Goal: Book appointment/travel/reservation

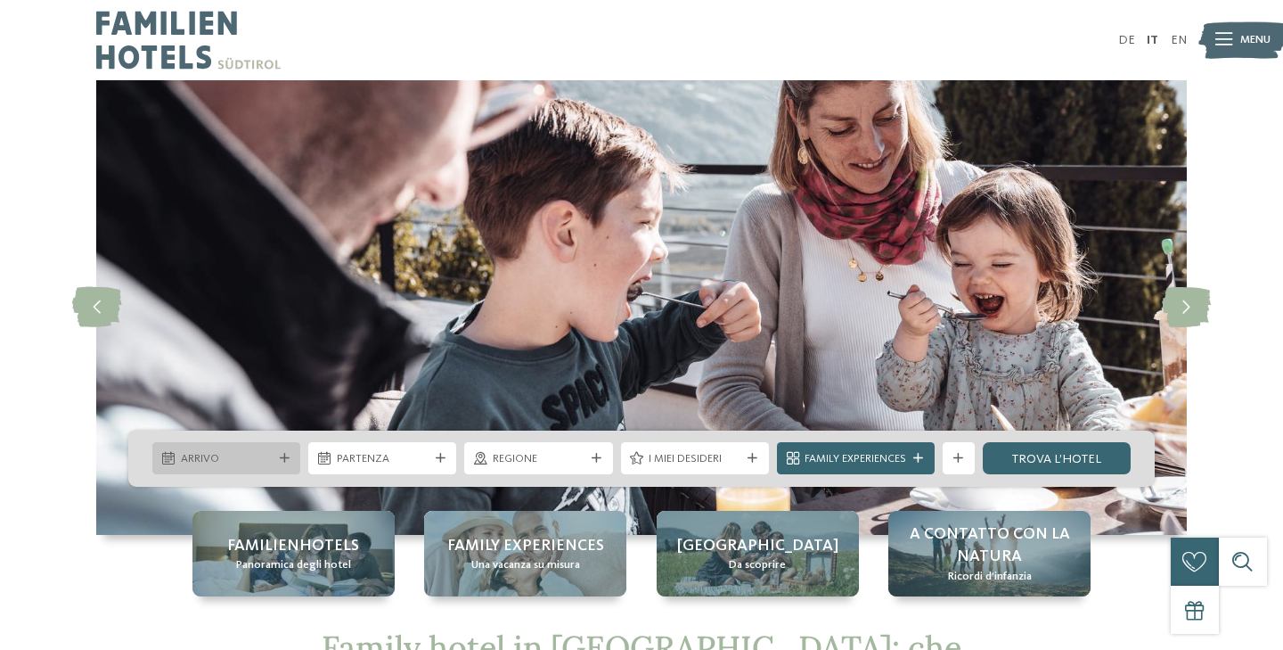
click at [282, 455] on icon at bounding box center [285, 459] width 10 height 10
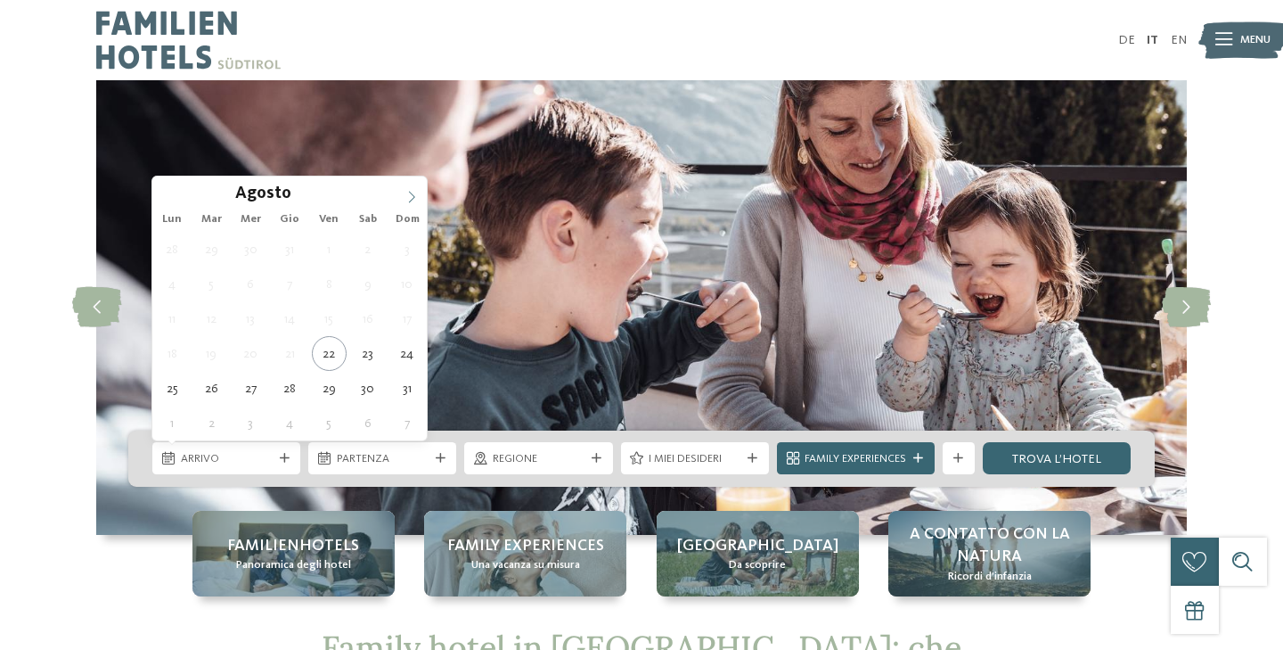
click at [410, 203] on span at bounding box center [411, 191] width 30 height 30
type div "28.12.2025"
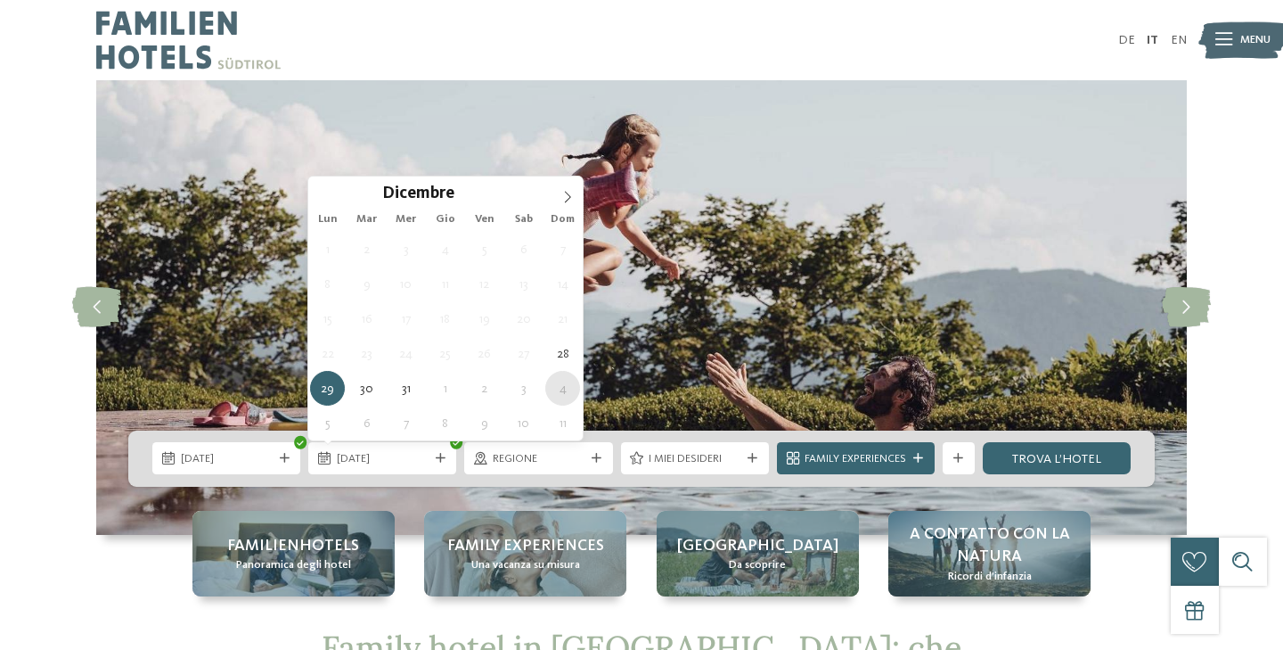
type div "04.01.2026"
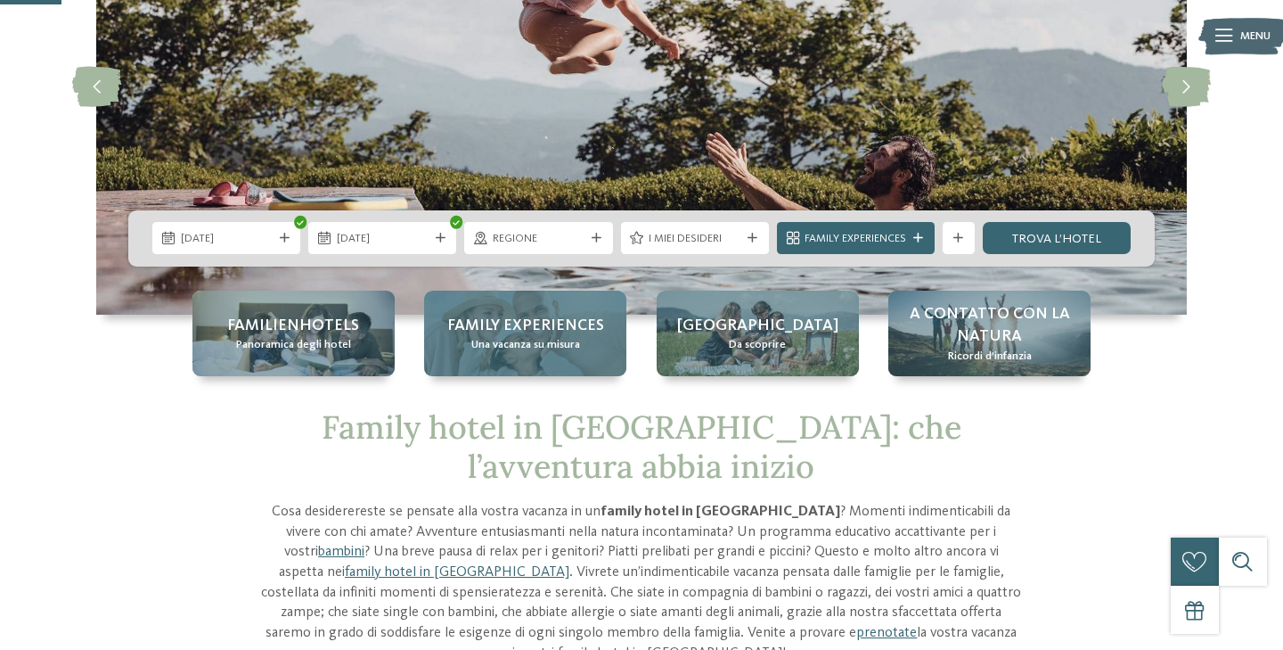
scroll to position [227, 0]
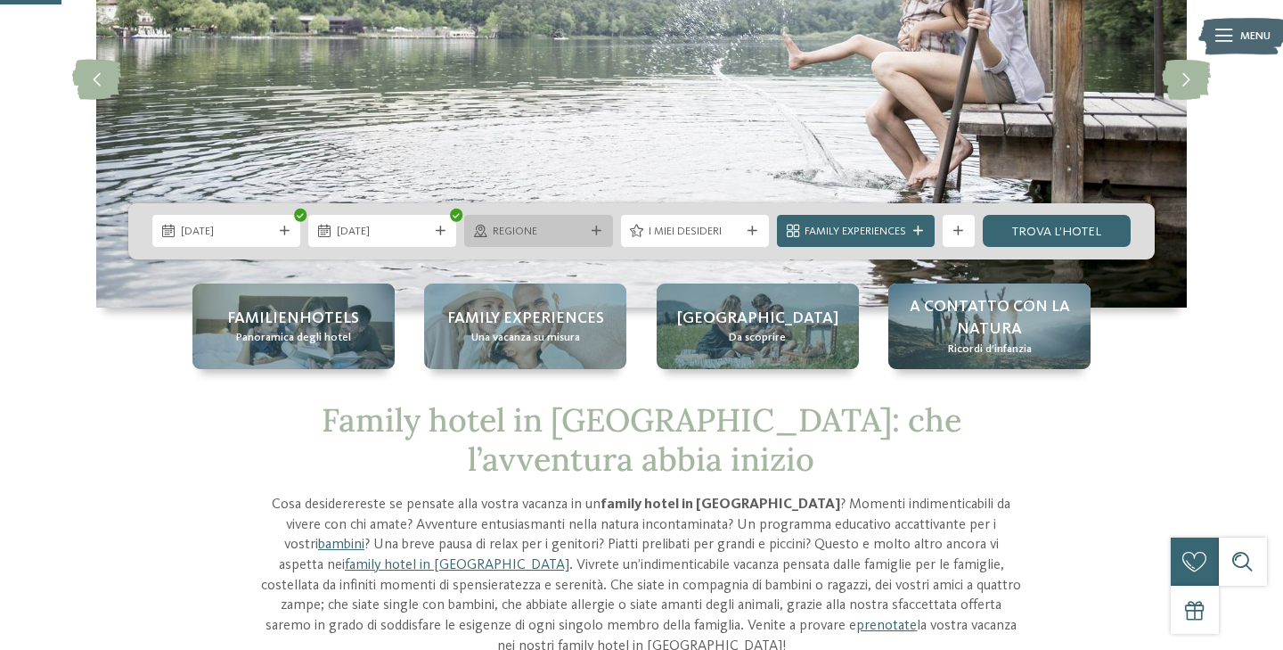
click at [567, 231] on span "Regione" at bounding box center [539, 232] width 92 height 16
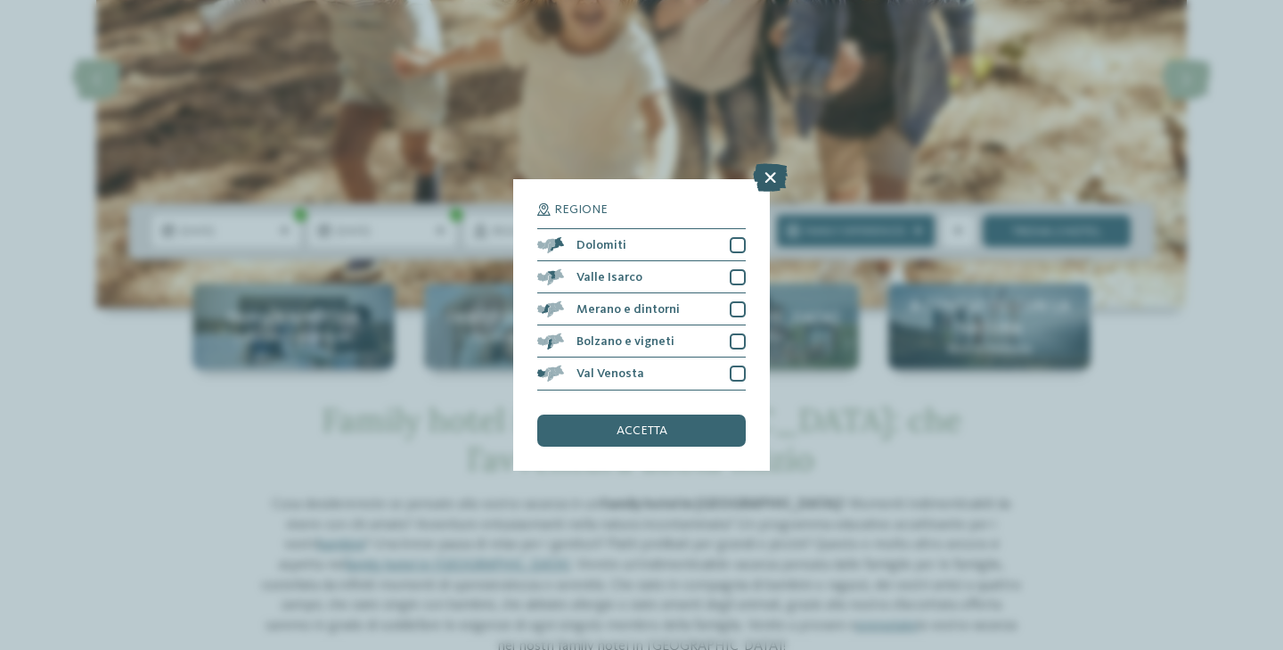
click at [763, 176] on icon at bounding box center [770, 178] width 35 height 29
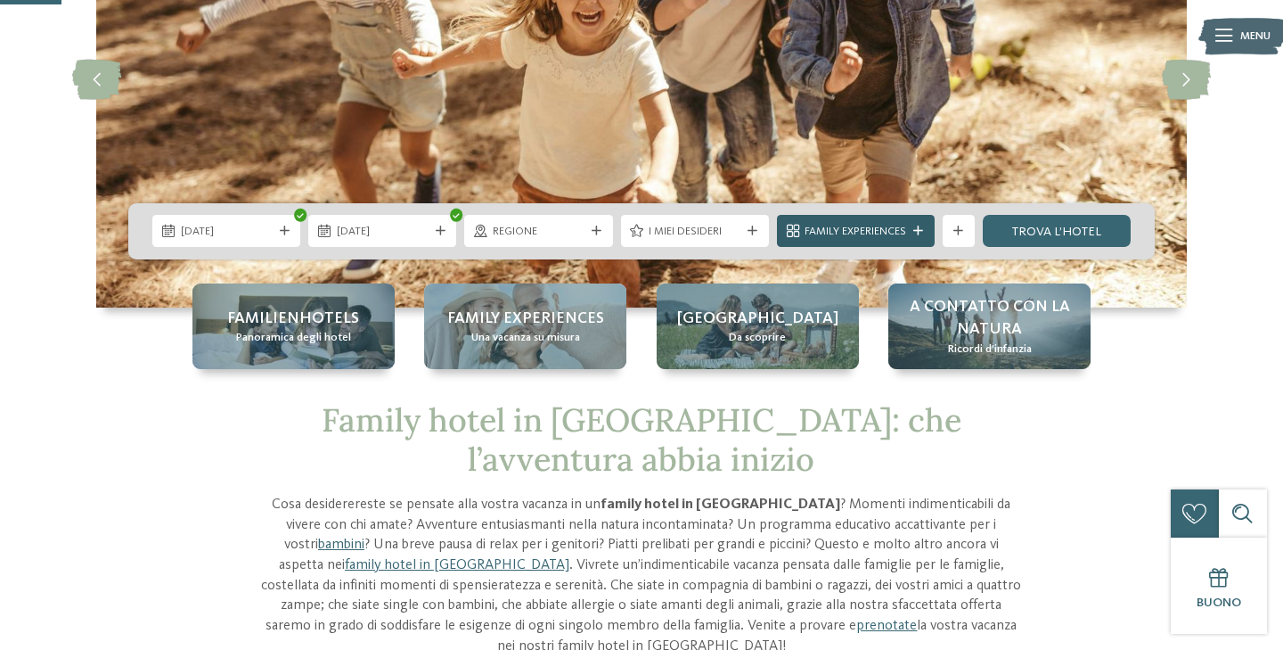
click at [905, 236] on span "Family Experiences" at bounding box center [856, 232] width 102 height 16
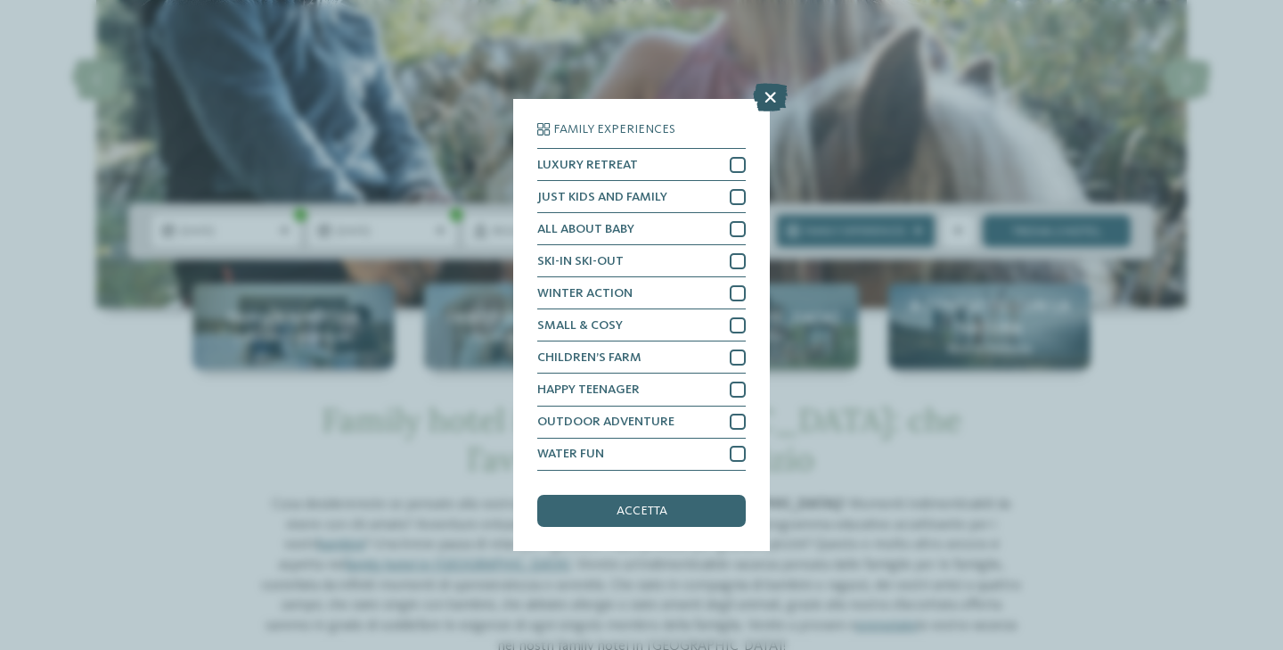
click at [770, 102] on icon at bounding box center [770, 98] width 35 height 29
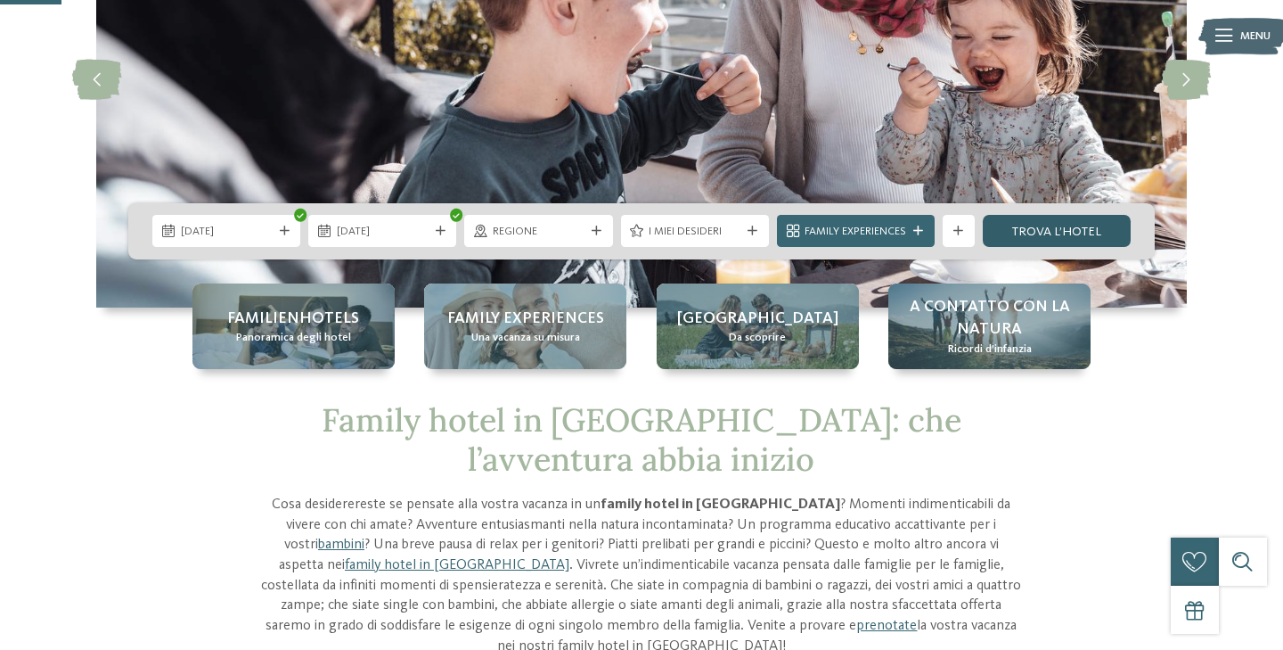
click at [1077, 238] on link "trova l’hotel" at bounding box center [1057, 231] width 148 height 32
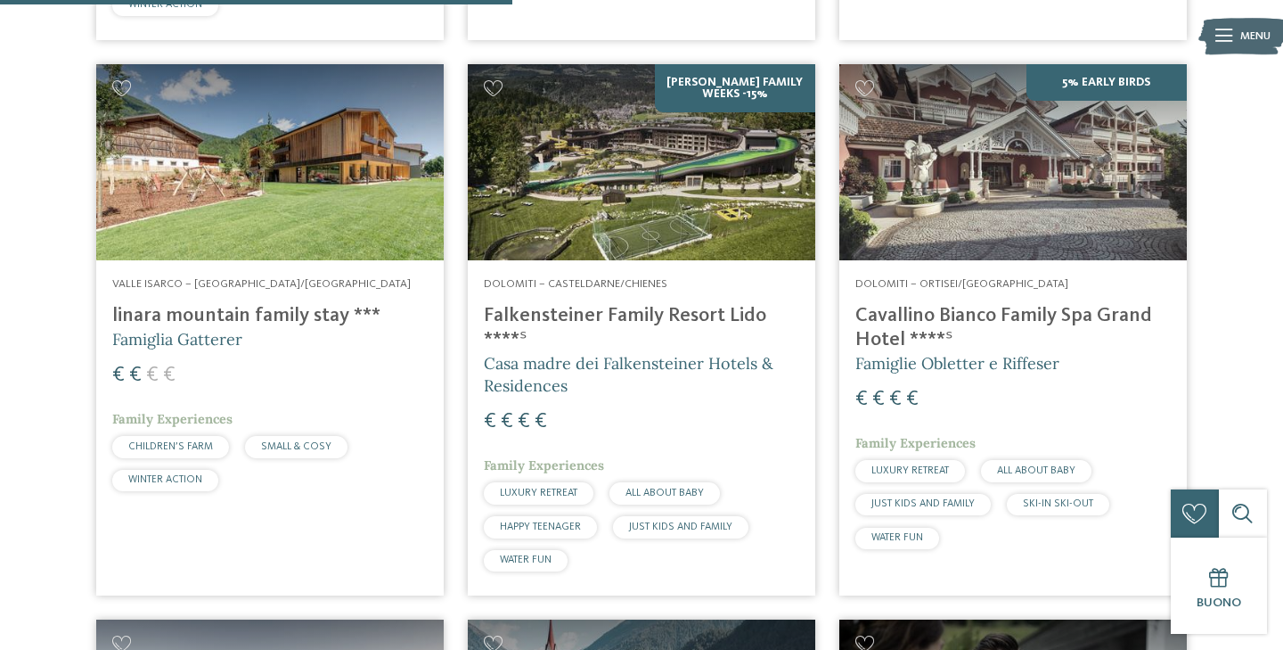
scroll to position [1599, 0]
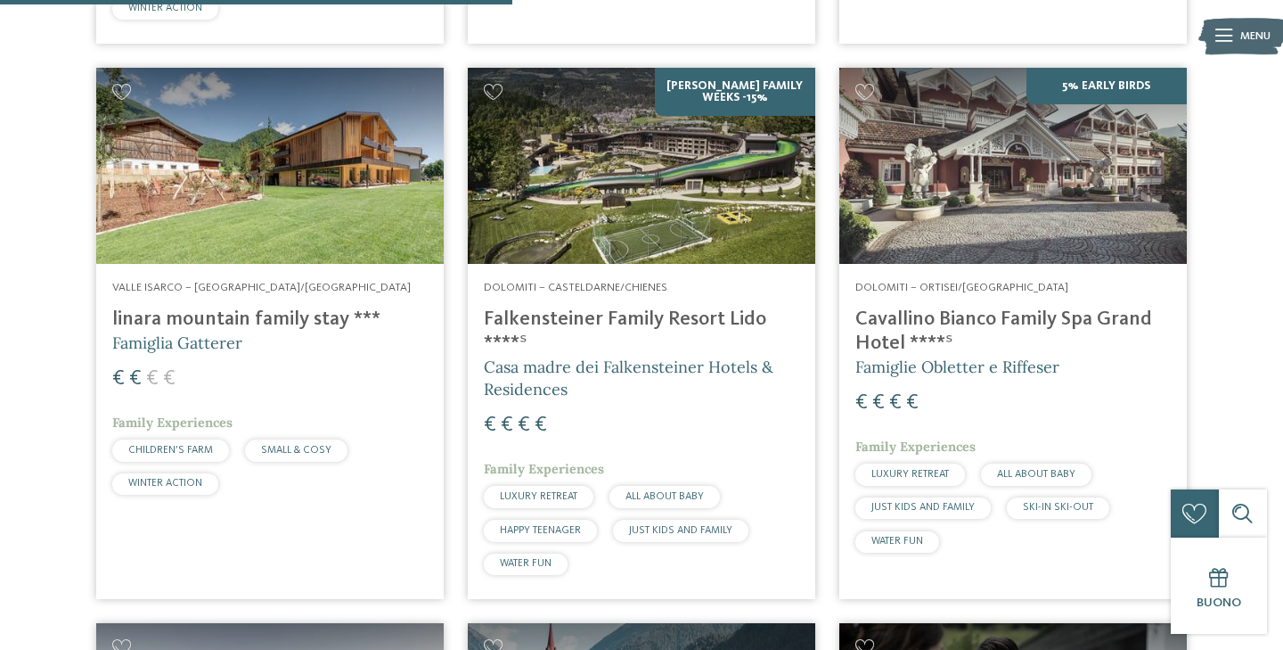
click at [293, 219] on img at bounding box center [269, 165] width 347 height 195
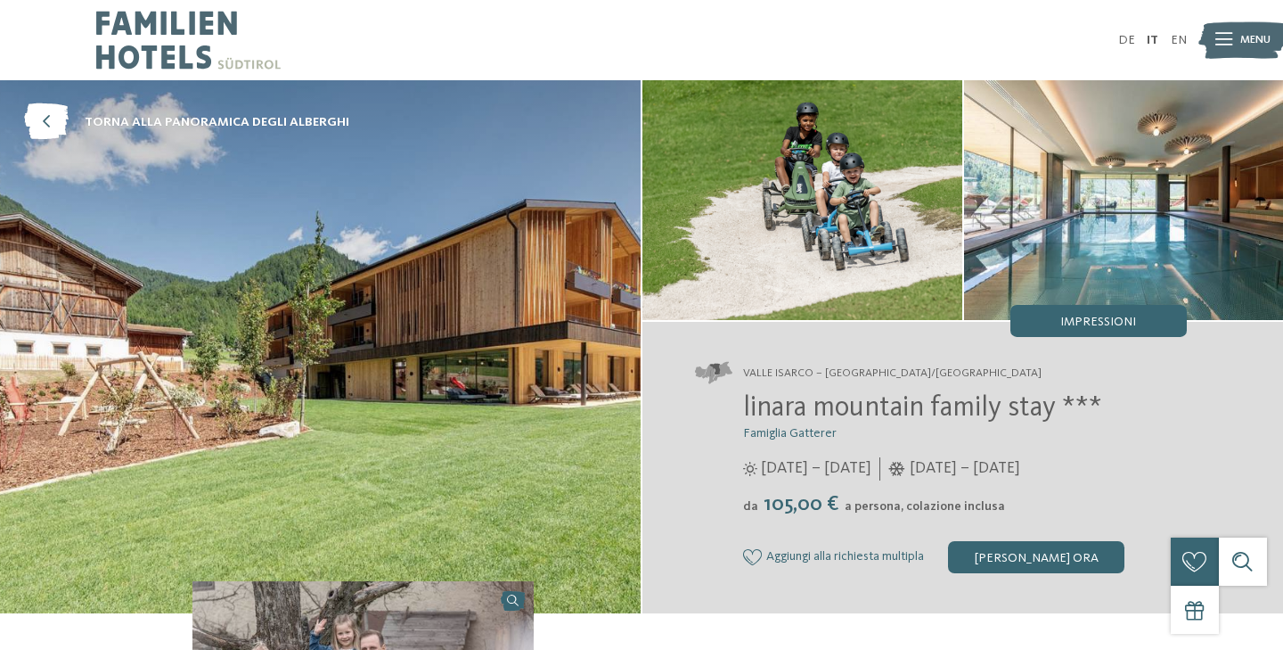
click at [497, 319] on img at bounding box center [320, 346] width 641 height 533
click at [512, 375] on img at bounding box center [320, 346] width 641 height 533
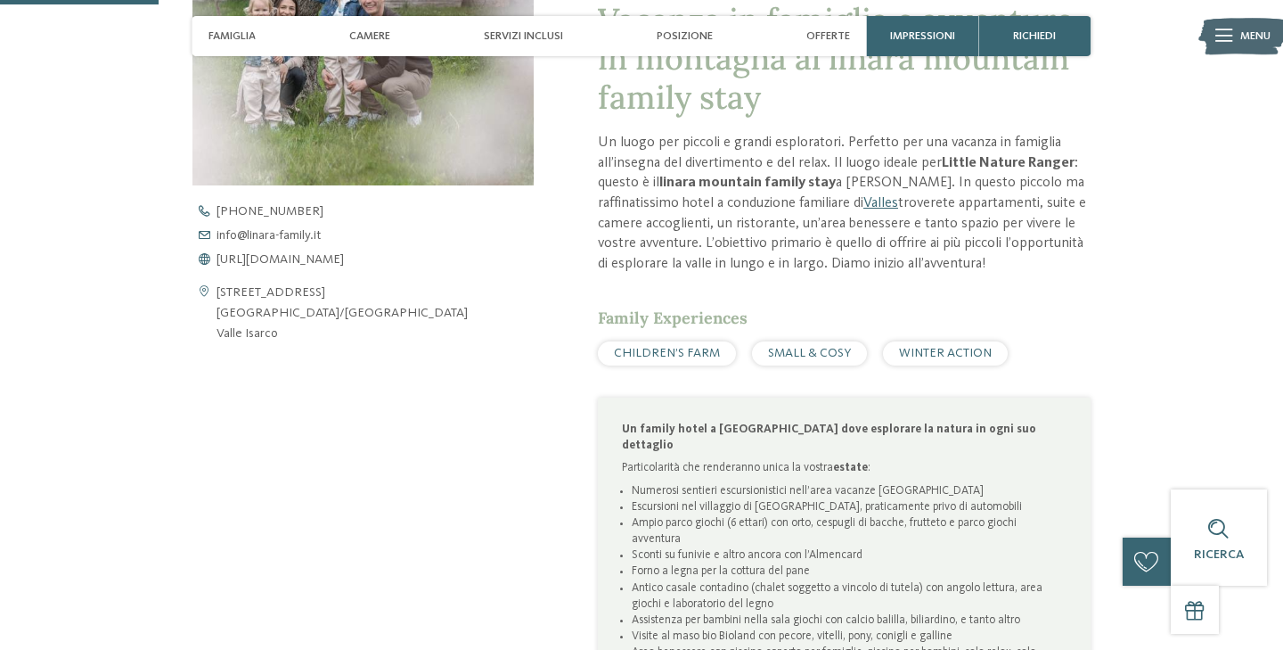
scroll to position [655, 0]
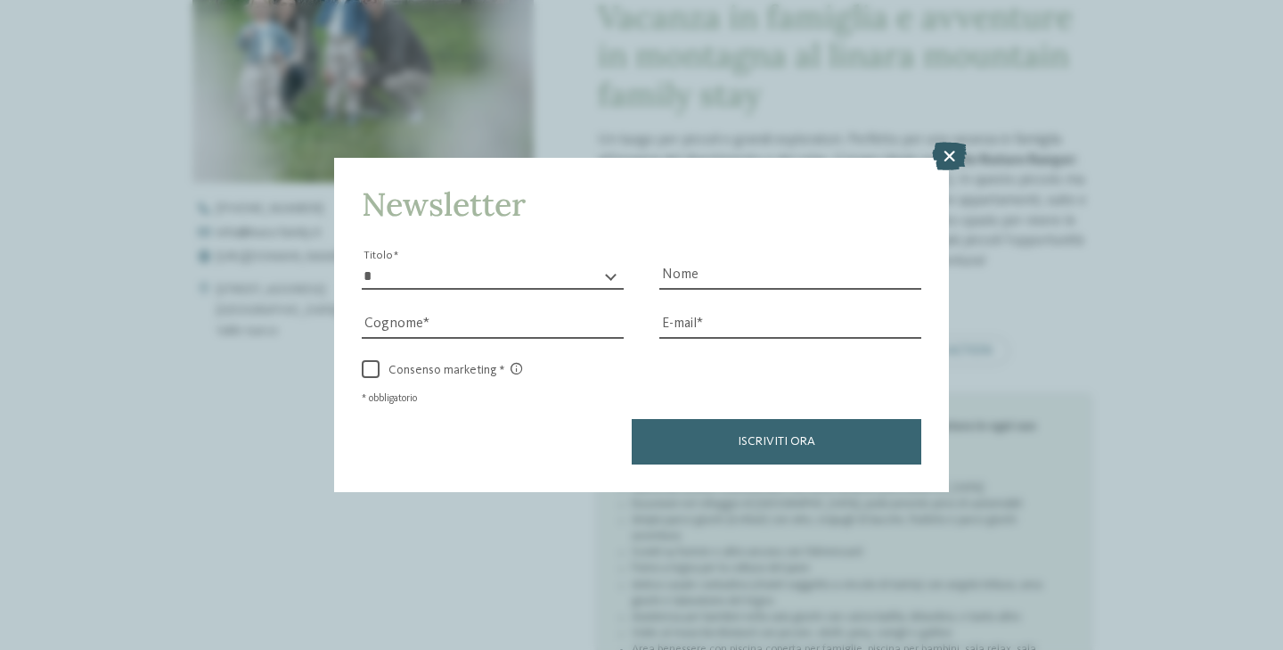
click at [947, 150] on icon at bounding box center [949, 156] width 35 height 29
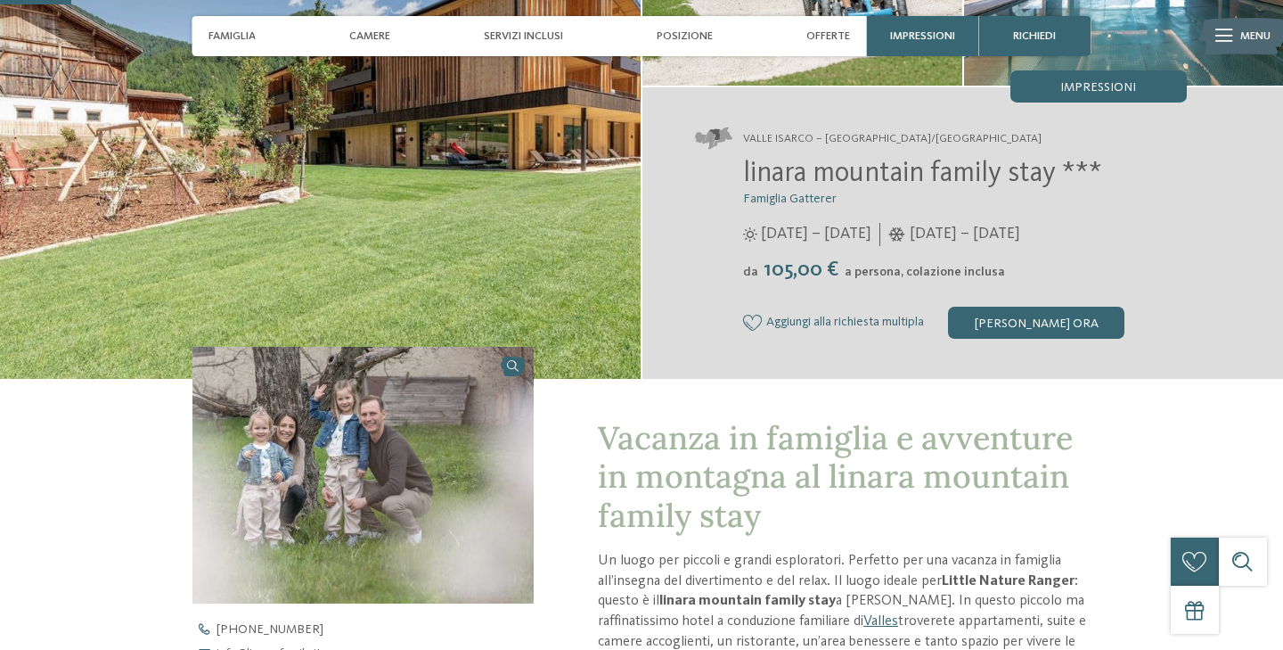
scroll to position [122, 0]
